Goal: Information Seeking & Learning: Understand process/instructions

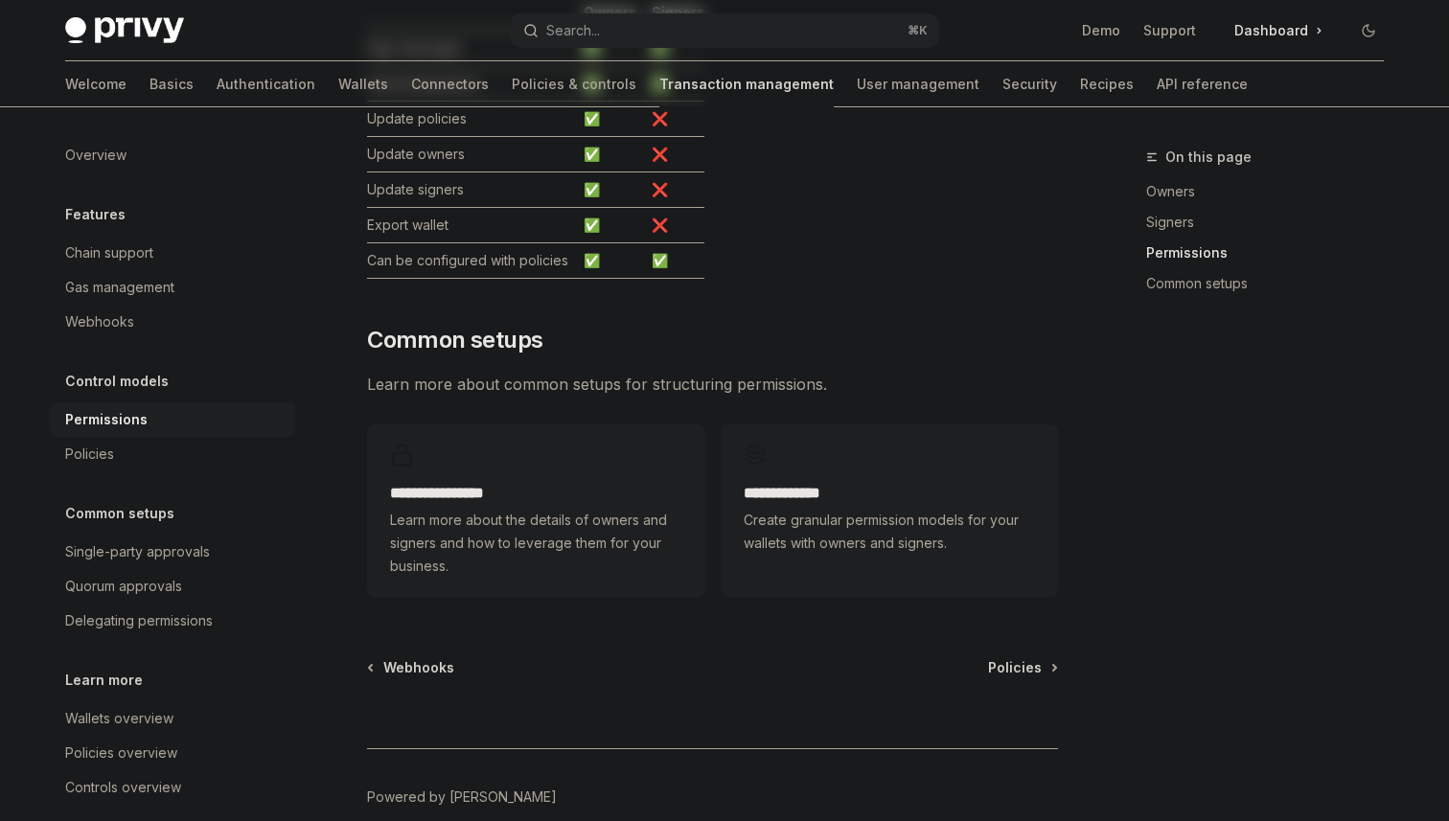
scroll to position [1273, 0]
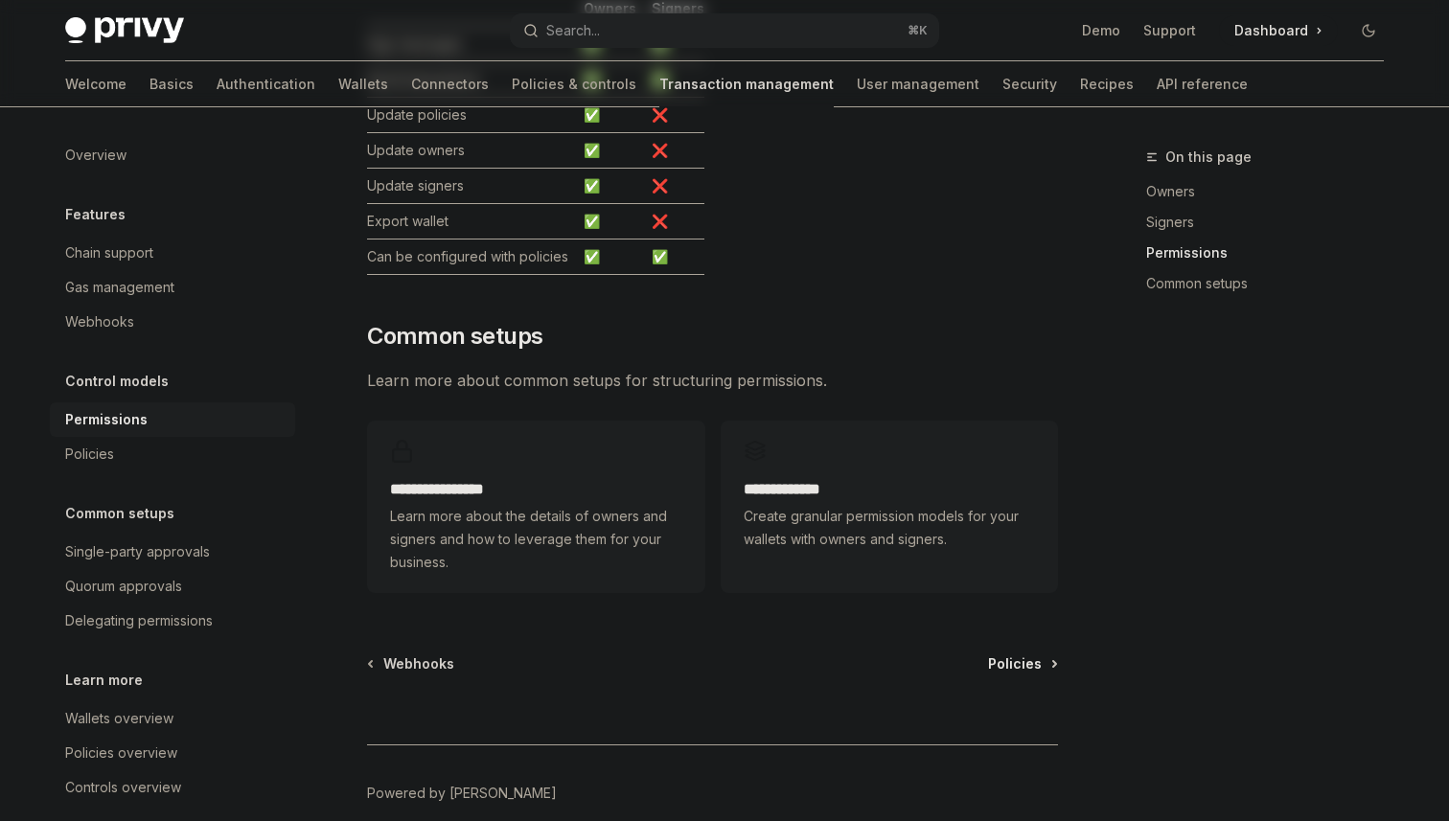
click at [1027, 654] on span "Policies" at bounding box center [1015, 663] width 54 height 19
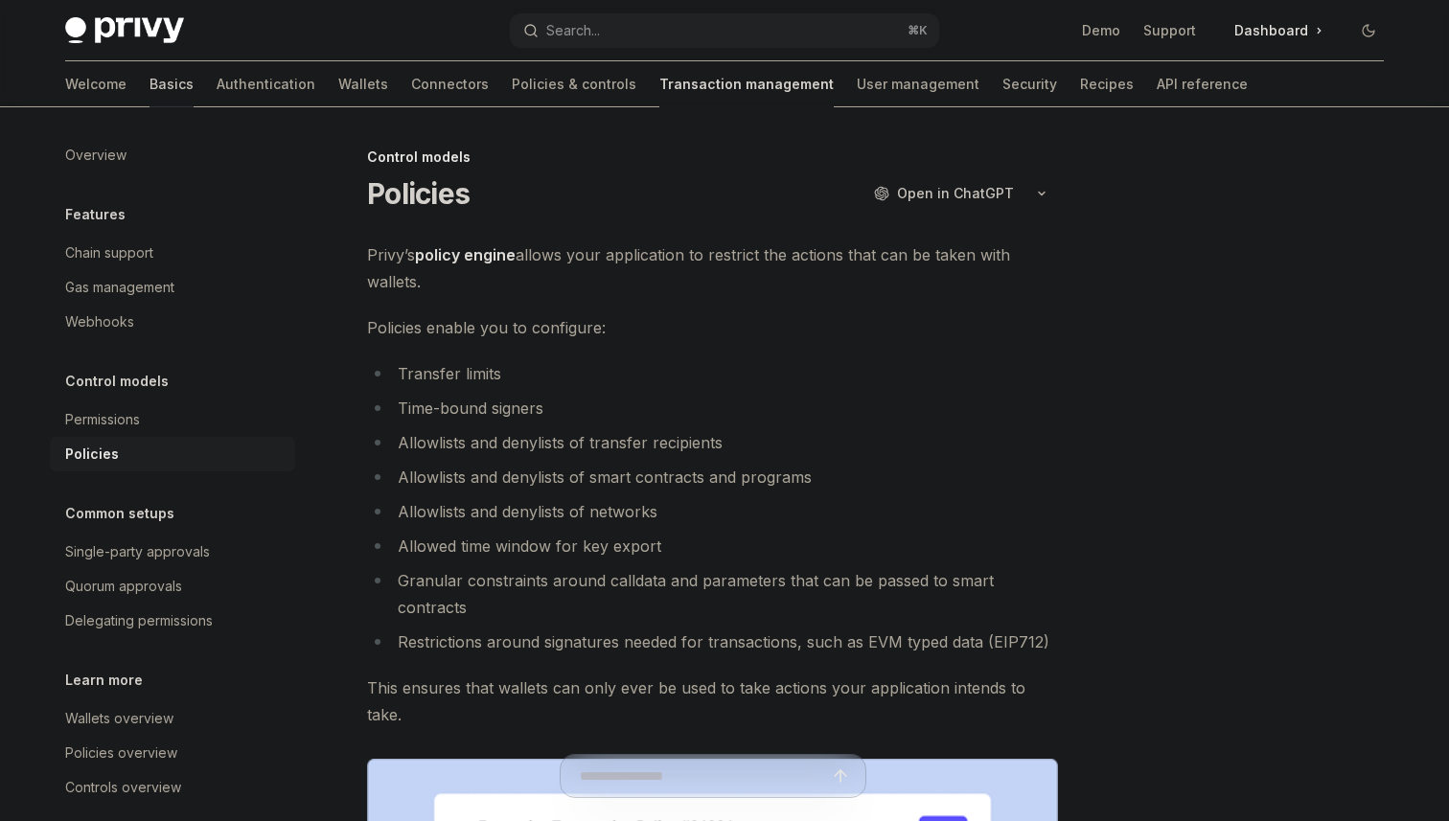
click at [149, 83] on link "Basics" at bounding box center [171, 84] width 44 height 46
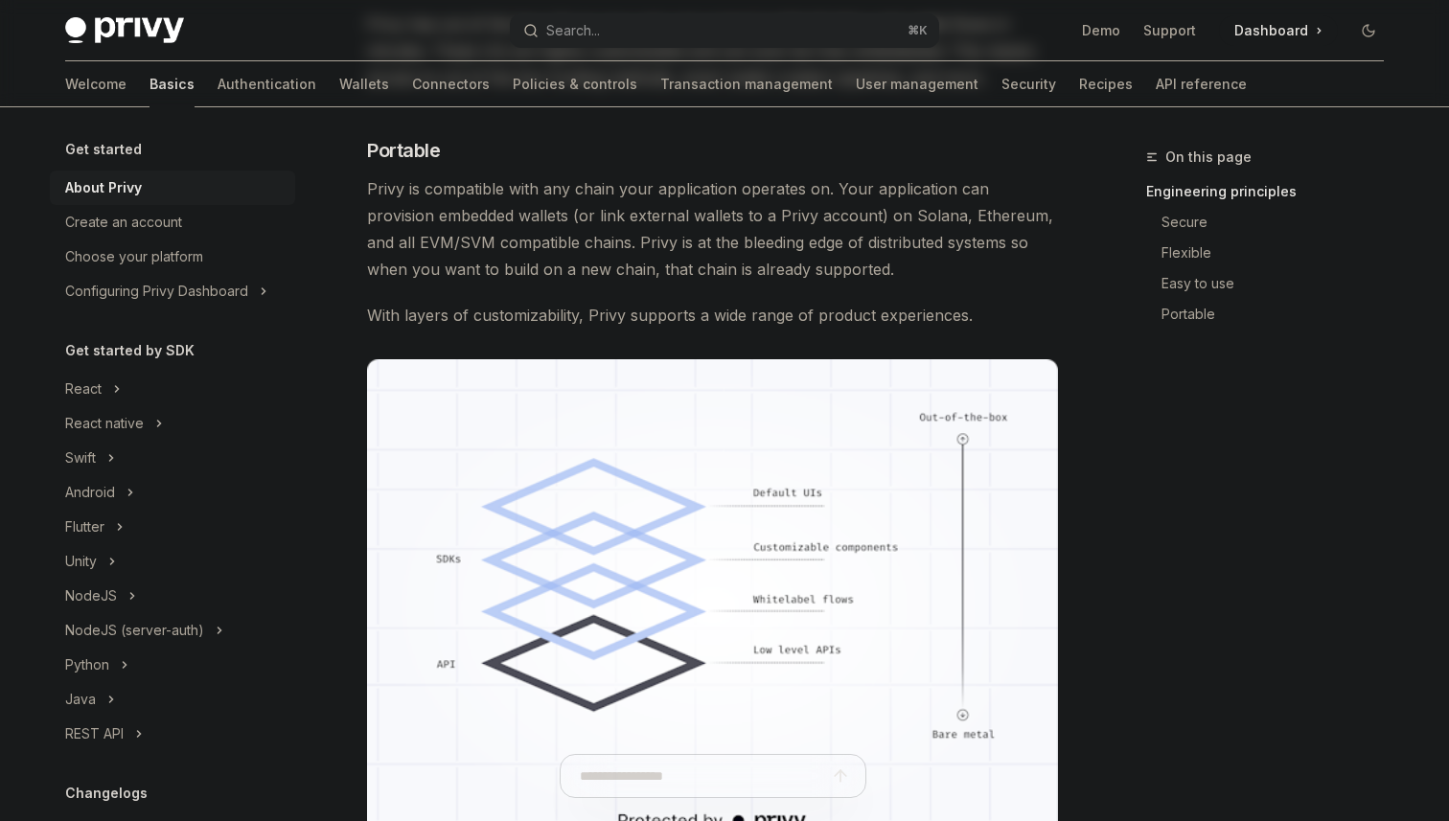
scroll to position [678, 0]
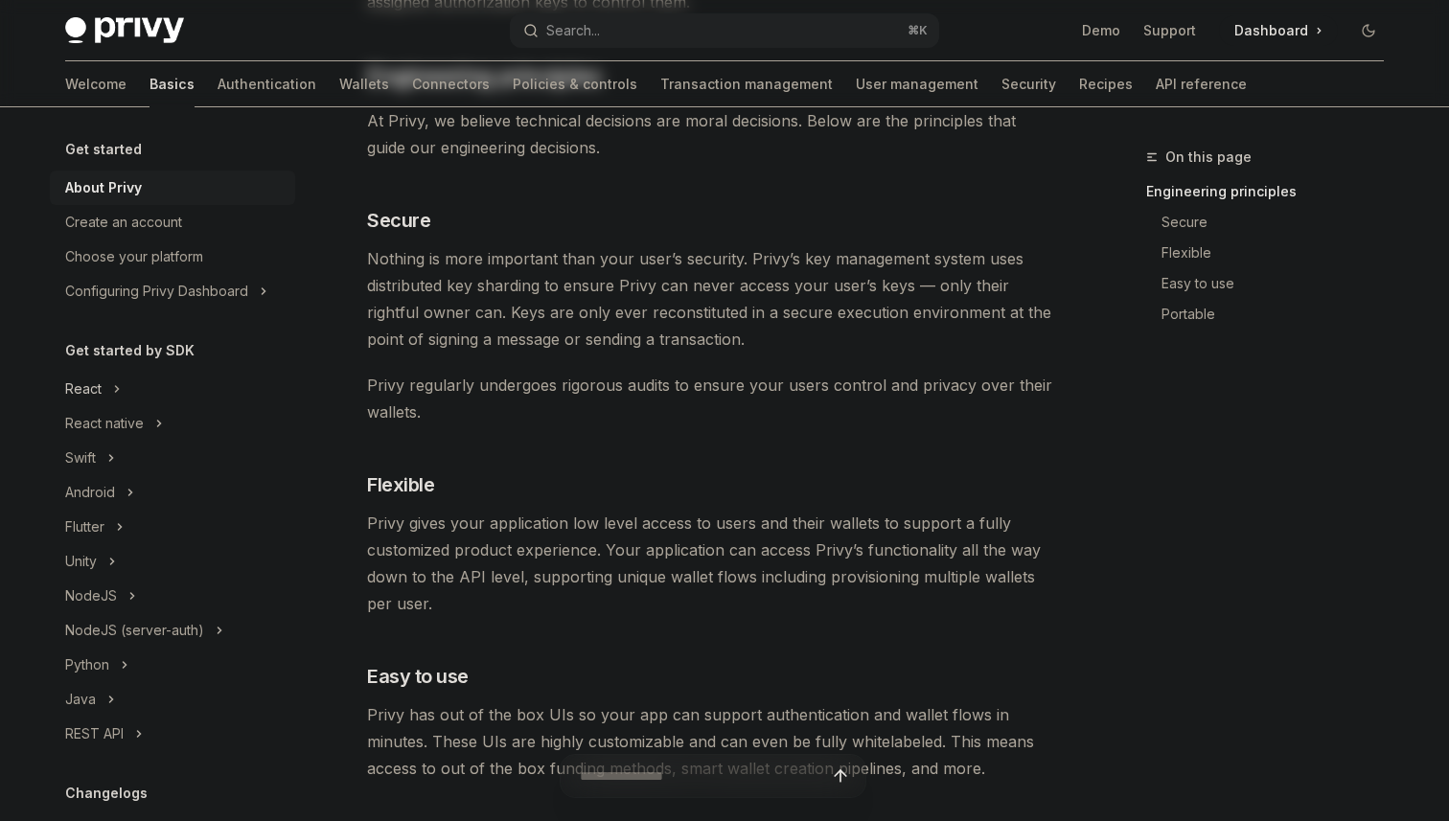
click at [92, 385] on div "React" at bounding box center [83, 389] width 36 height 23
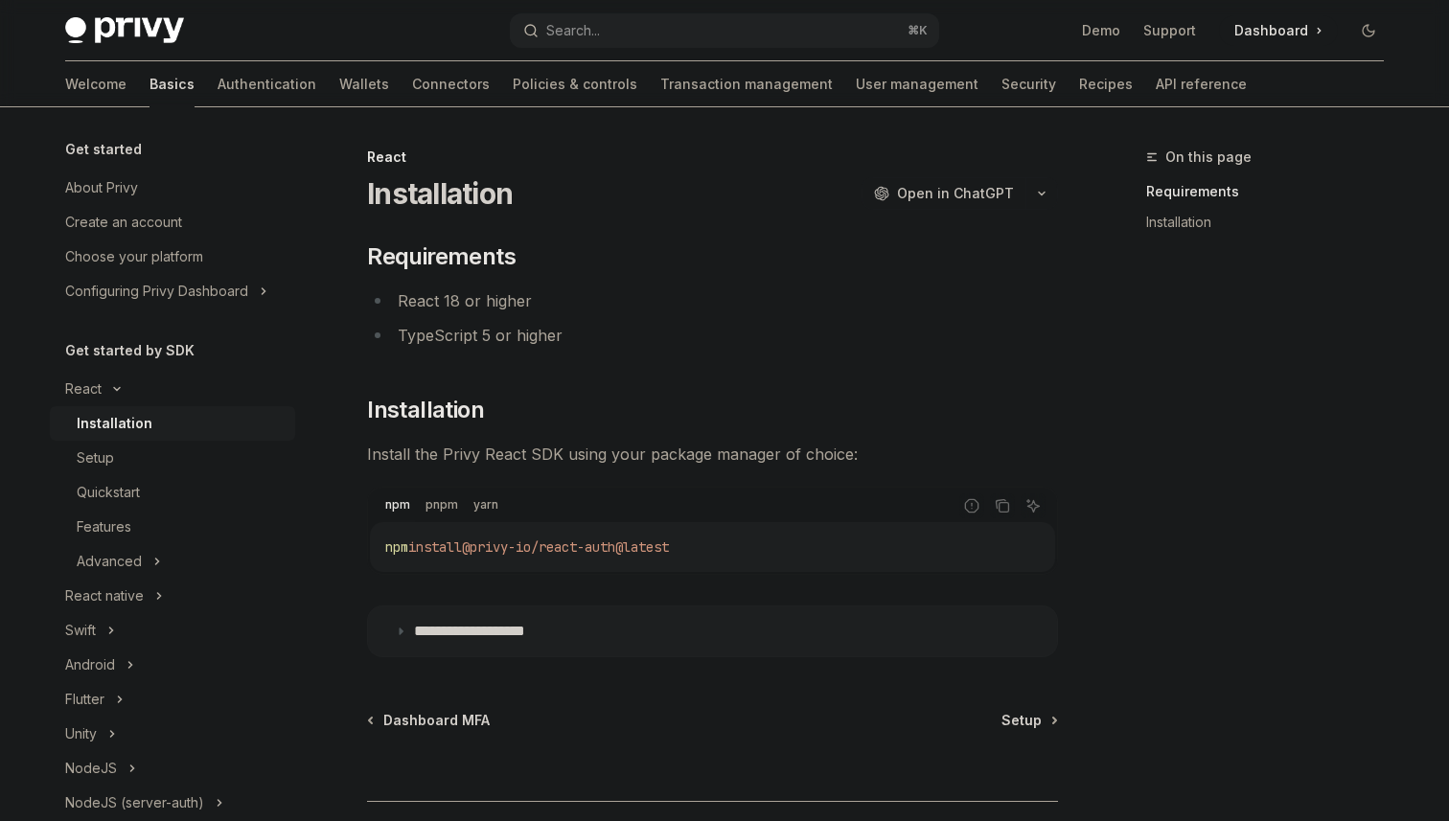
click at [127, 425] on div "Installation" at bounding box center [115, 423] width 76 height 23
click at [88, 459] on div "Setup" at bounding box center [95, 458] width 37 height 23
type textarea "*"
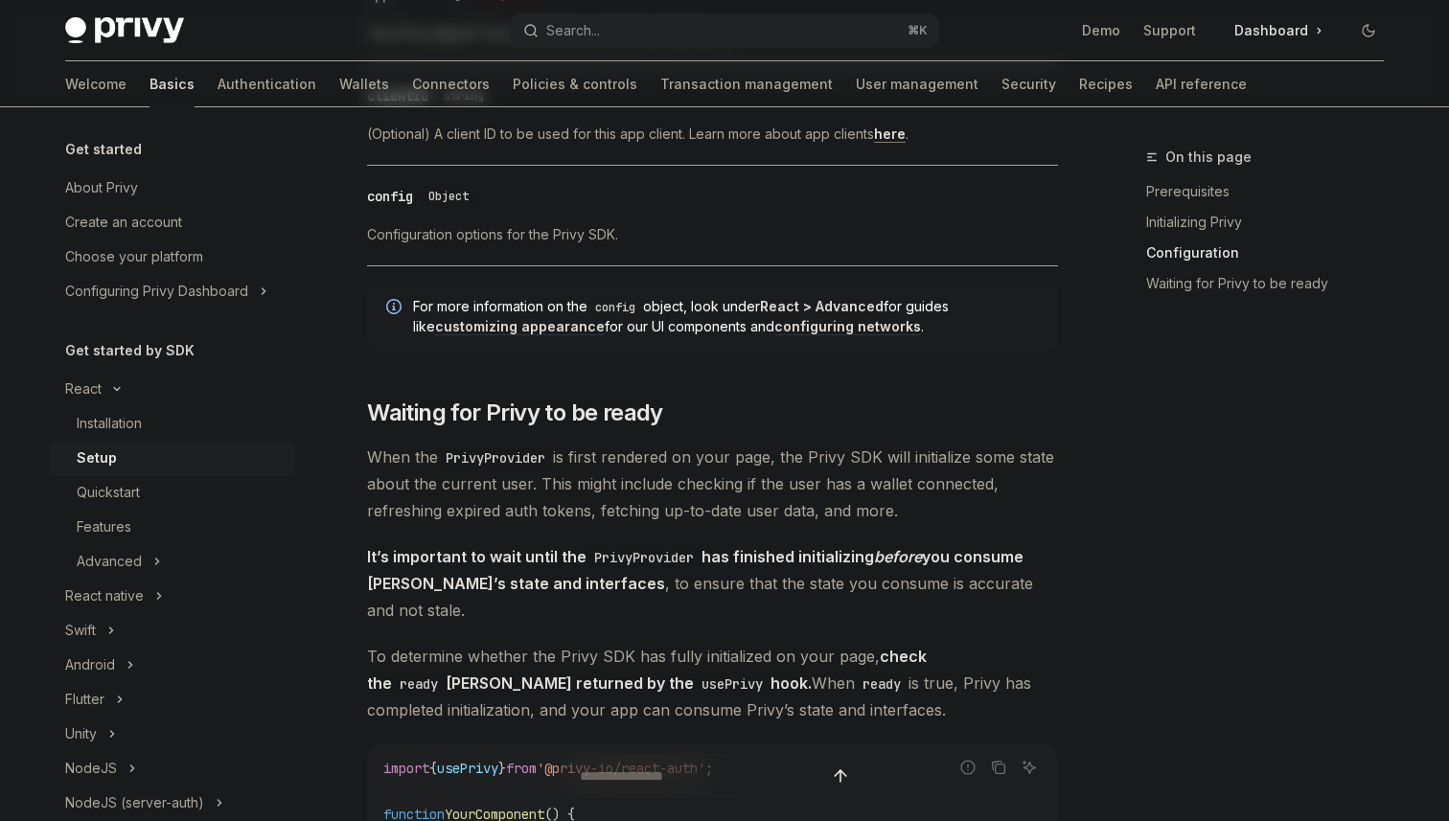
scroll to position [1537, 0]
